Goal: Task Accomplishment & Management: Use online tool/utility

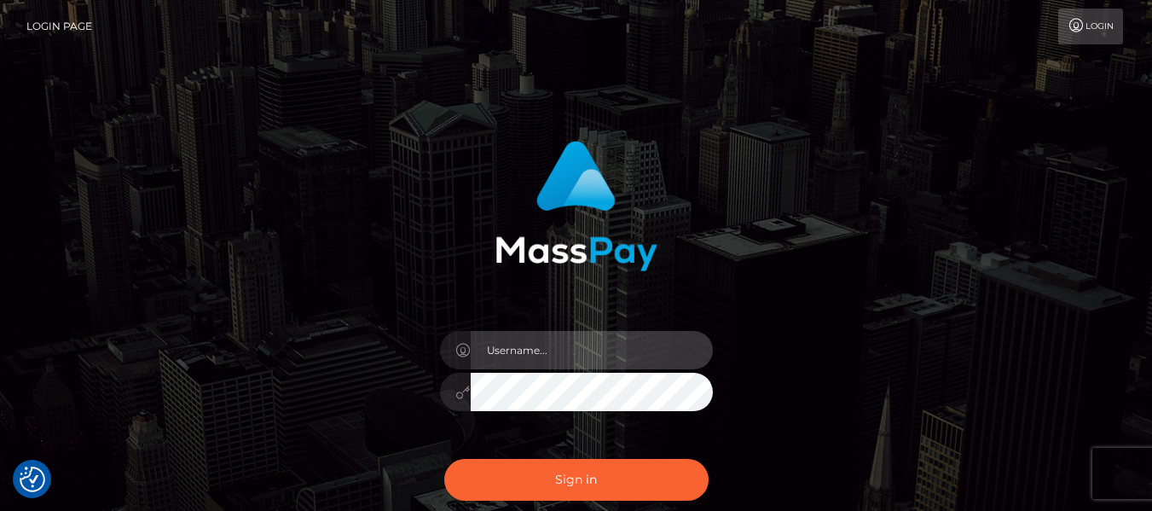
click at [536, 363] on input "text" at bounding box center [592, 350] width 242 height 38
type input "lacey.throne"
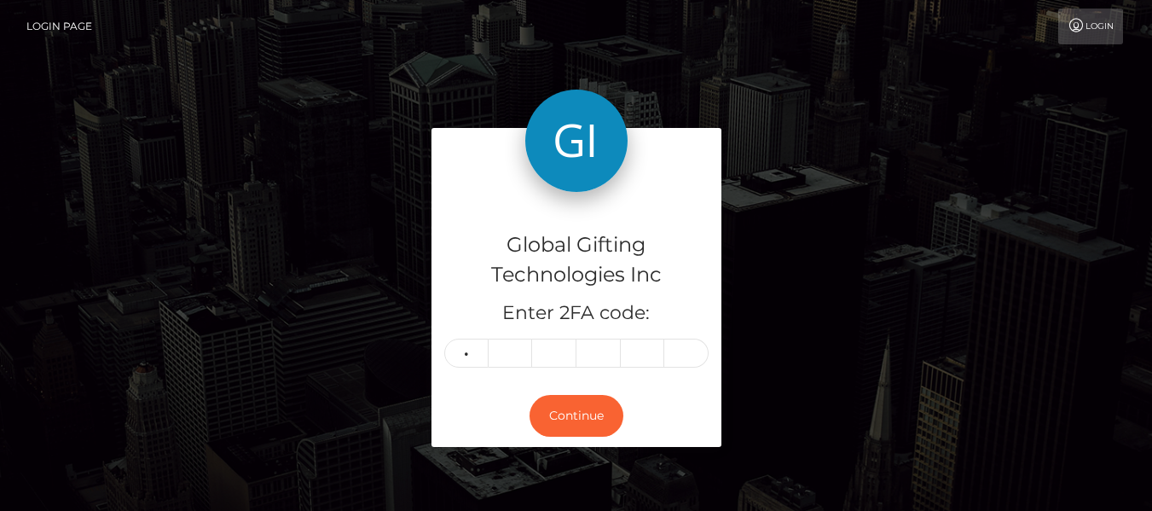
type input "8"
type input "9"
type input "1"
type input "6"
type input "4"
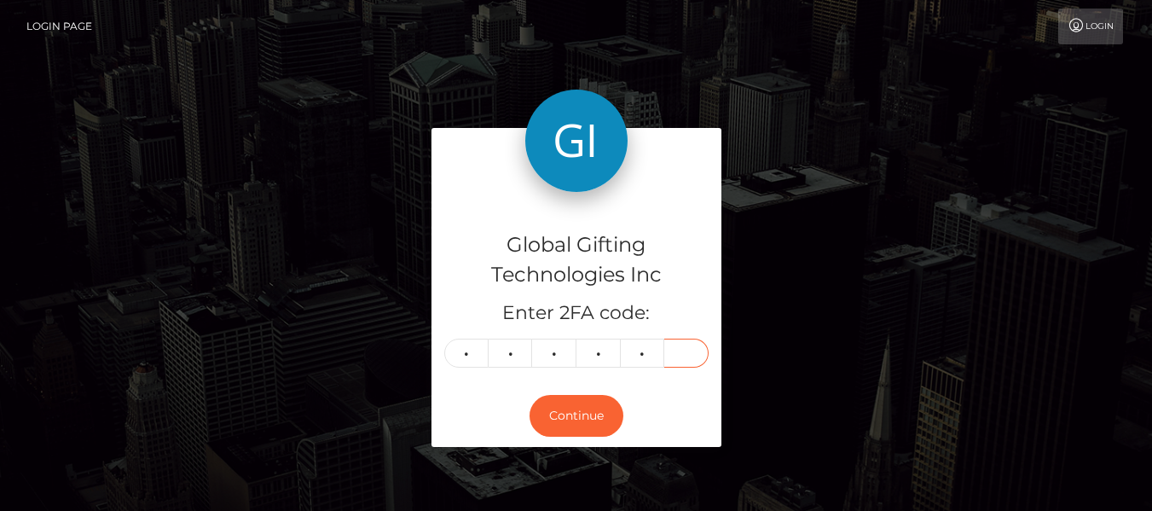
type input "5"
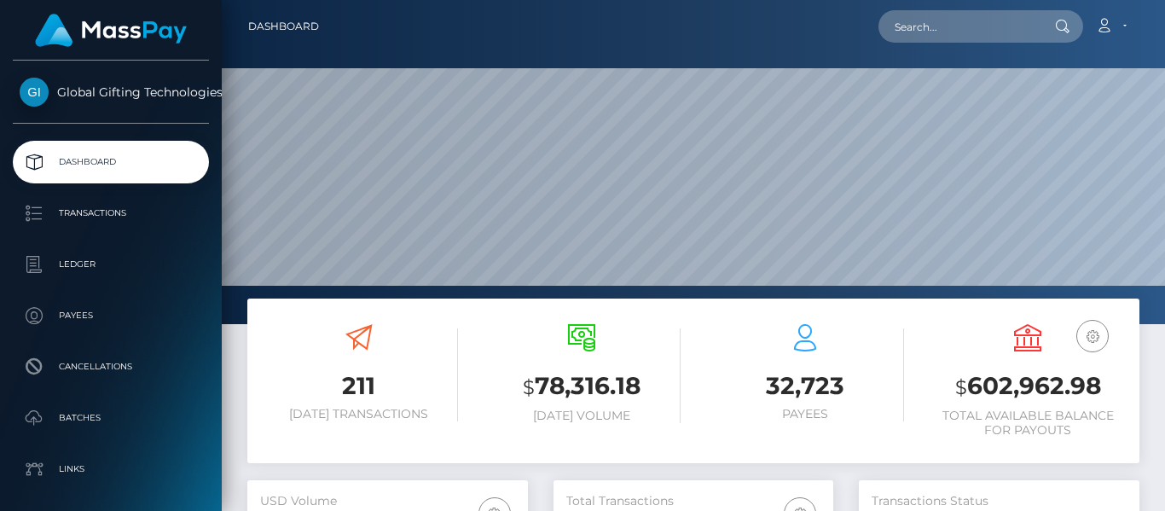
scroll to position [303, 280]
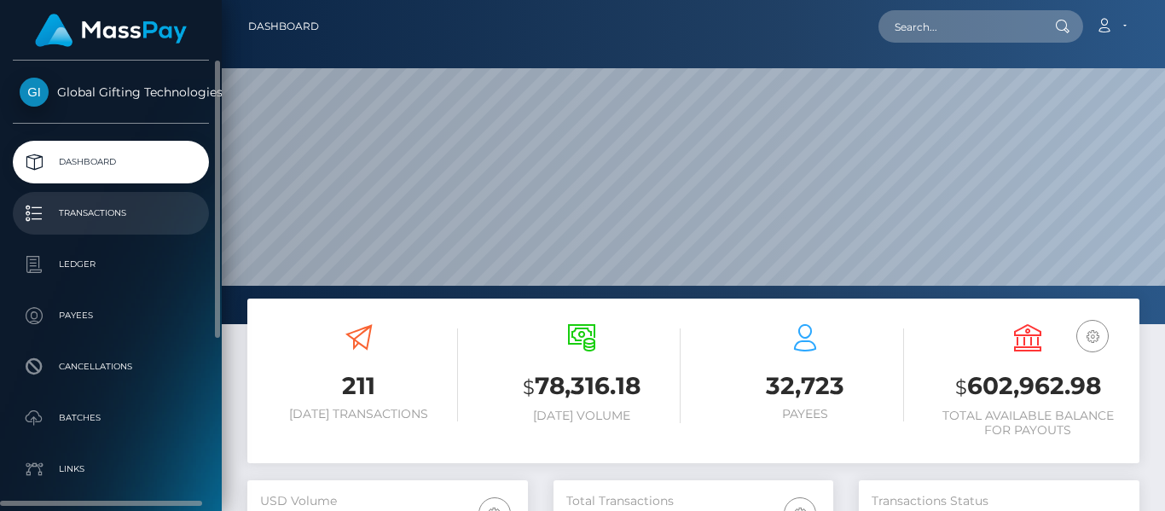
click at [135, 231] on link "Transactions" at bounding box center [111, 213] width 196 height 43
